Goal: Use online tool/utility: Utilize a website feature to perform a specific function

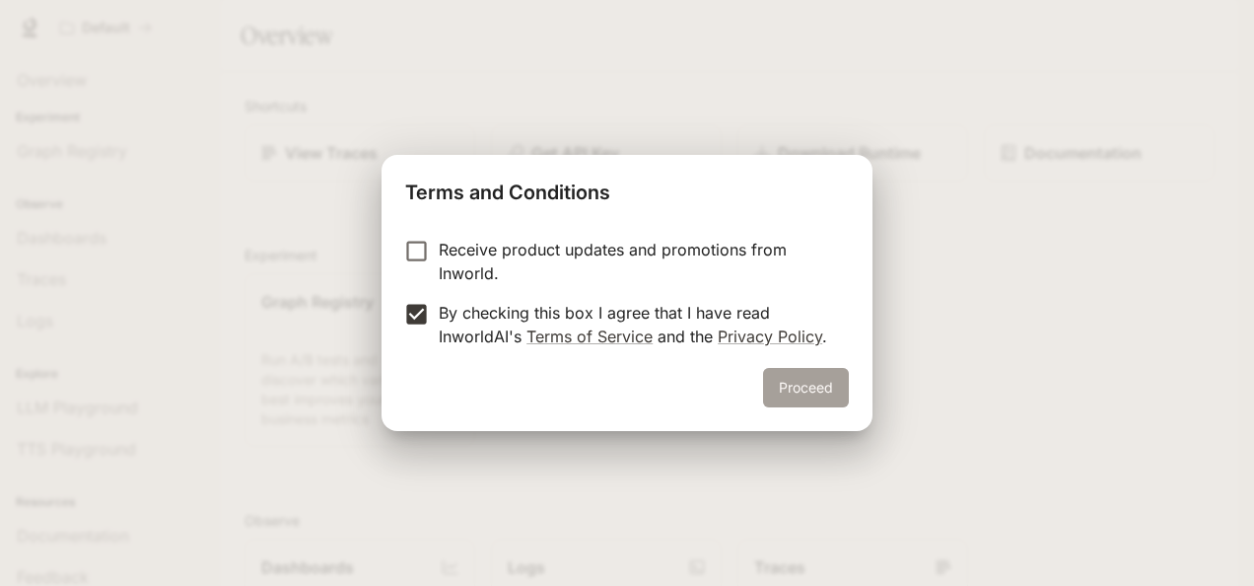
click at [818, 378] on button "Proceed" at bounding box center [806, 387] width 86 height 39
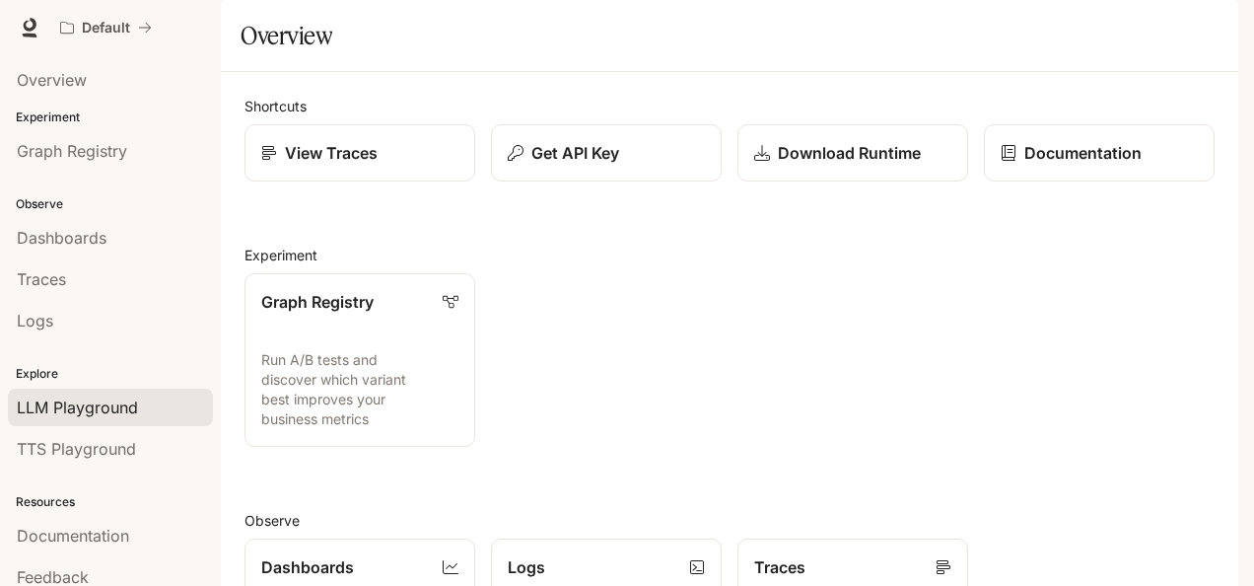
click at [116, 410] on span "LLM Playground" at bounding box center [77, 407] width 121 height 24
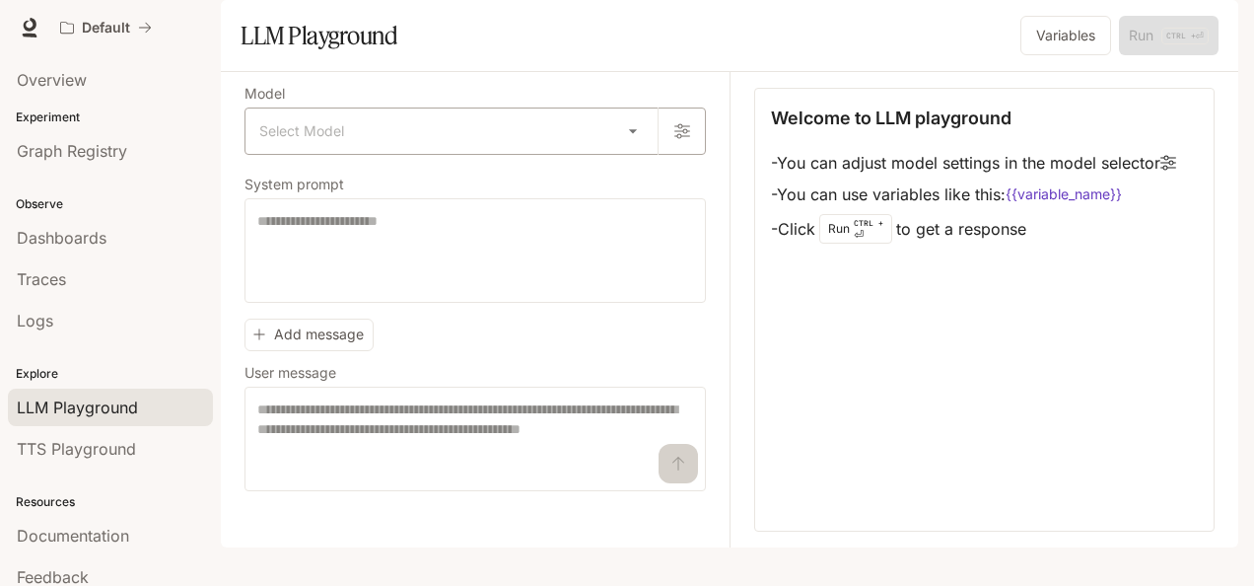
click at [639, 179] on body "Skip to main content Default Documentation Documentation Portal Overview Experi…" at bounding box center [627, 293] width 1254 height 586
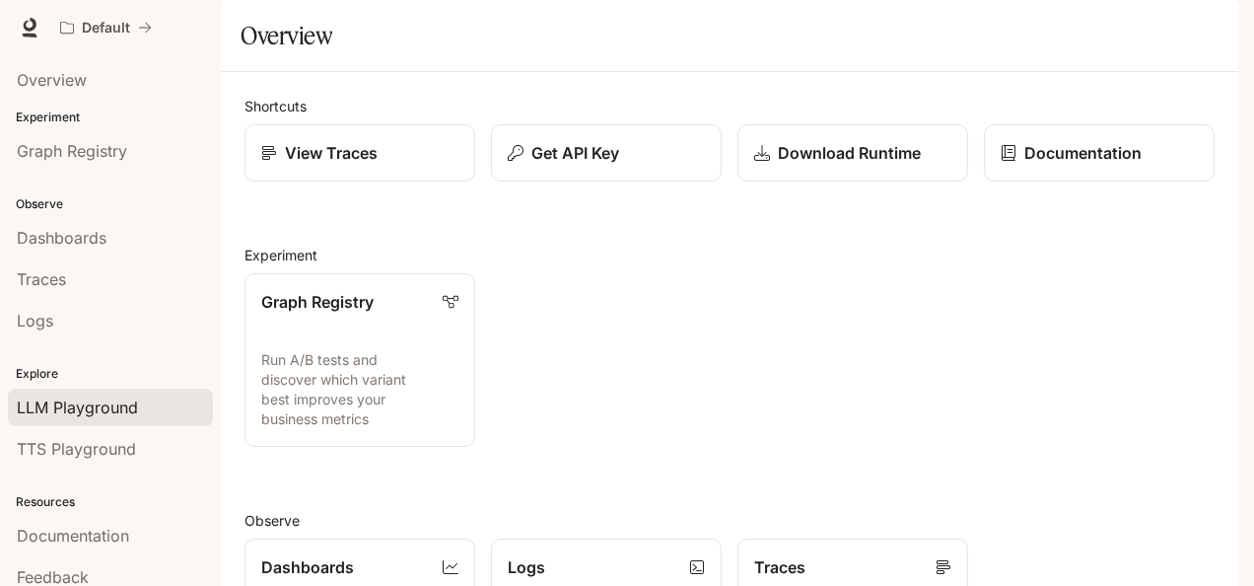
click at [93, 395] on span "LLM Playground" at bounding box center [77, 407] width 121 height 24
